Goal: Task Accomplishment & Management: Use online tool/utility

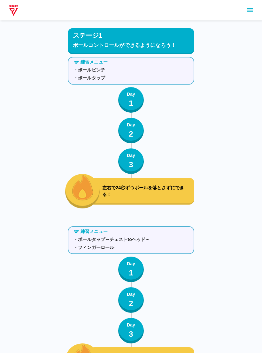
scroll to position [2304, 0]
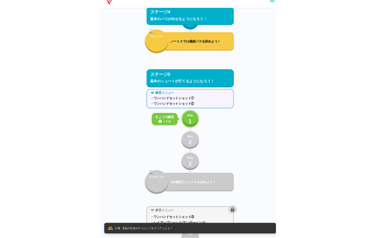
scroll to position [2815, 0]
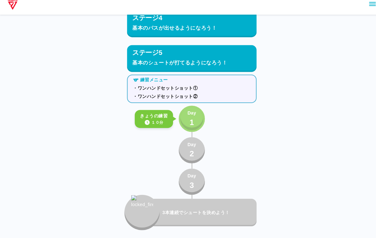
click at [187, 113] on p "Day" at bounding box center [188, 116] width 8 height 7
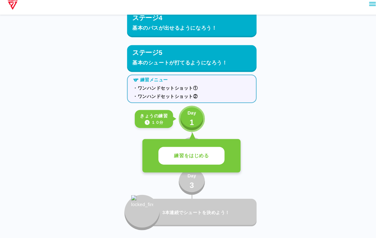
click at [196, 149] on button "練習をはじめる" at bounding box center [188, 158] width 64 height 18
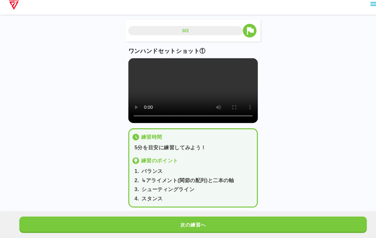
click at [177, 84] on video at bounding box center [188, 94] width 126 height 63
click at [137, 75] on video at bounding box center [188, 94] width 126 height 63
click at [128, 63] on video at bounding box center [188, 94] width 126 height 63
click at [133, 68] on video at bounding box center [188, 94] width 126 height 63
click at [142, 71] on video at bounding box center [188, 94] width 126 height 63
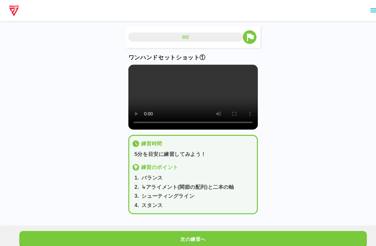
click at [134, 67] on video at bounding box center [188, 94] width 126 height 63
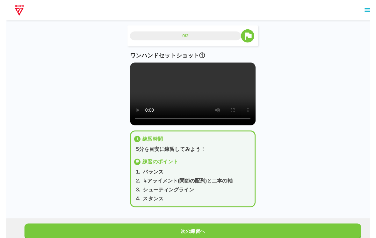
scroll to position [1, 0]
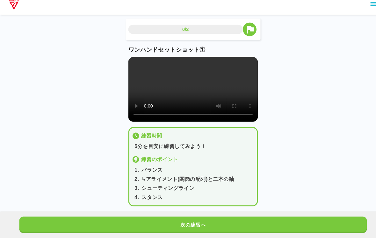
click at [195, 201] on div "4 . スタンス" at bounding box center [189, 199] width 117 height 8
click at [238, 217] on button "次の練習へ" at bounding box center [188, 225] width 339 height 16
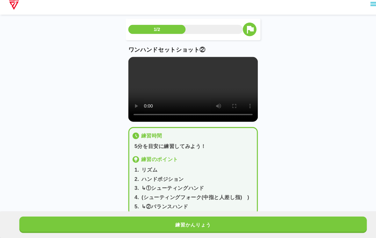
scroll to position [0, 0]
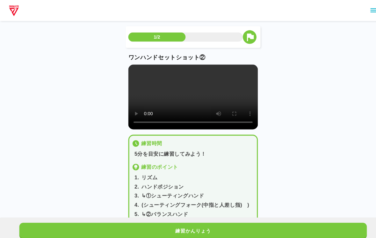
click at [195, 103] on video at bounding box center [188, 94] width 126 height 63
click at [126, 71] on video at bounding box center [188, 94] width 126 height 63
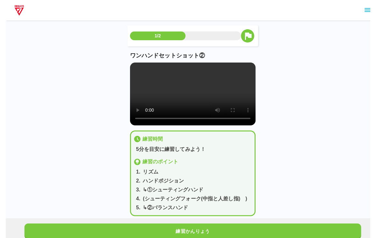
scroll to position [1, 0]
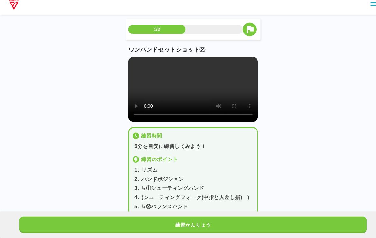
click at [63, 200] on div "1/2 ワンハンドセットショット② 練習時間 5分を目安に練習してみよう！ 練習のポイント 1 . リズム 2 . ハンドポジション 3 . ↳①シューティ…" at bounding box center [188, 112] width 376 height 227
click at [52, 217] on button "練習かんりょう" at bounding box center [188, 225] width 339 height 16
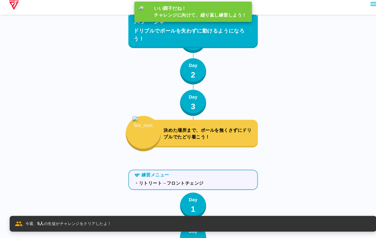
scroll to position [2815, 0]
